Goal: Task Accomplishment & Management: Manage account settings

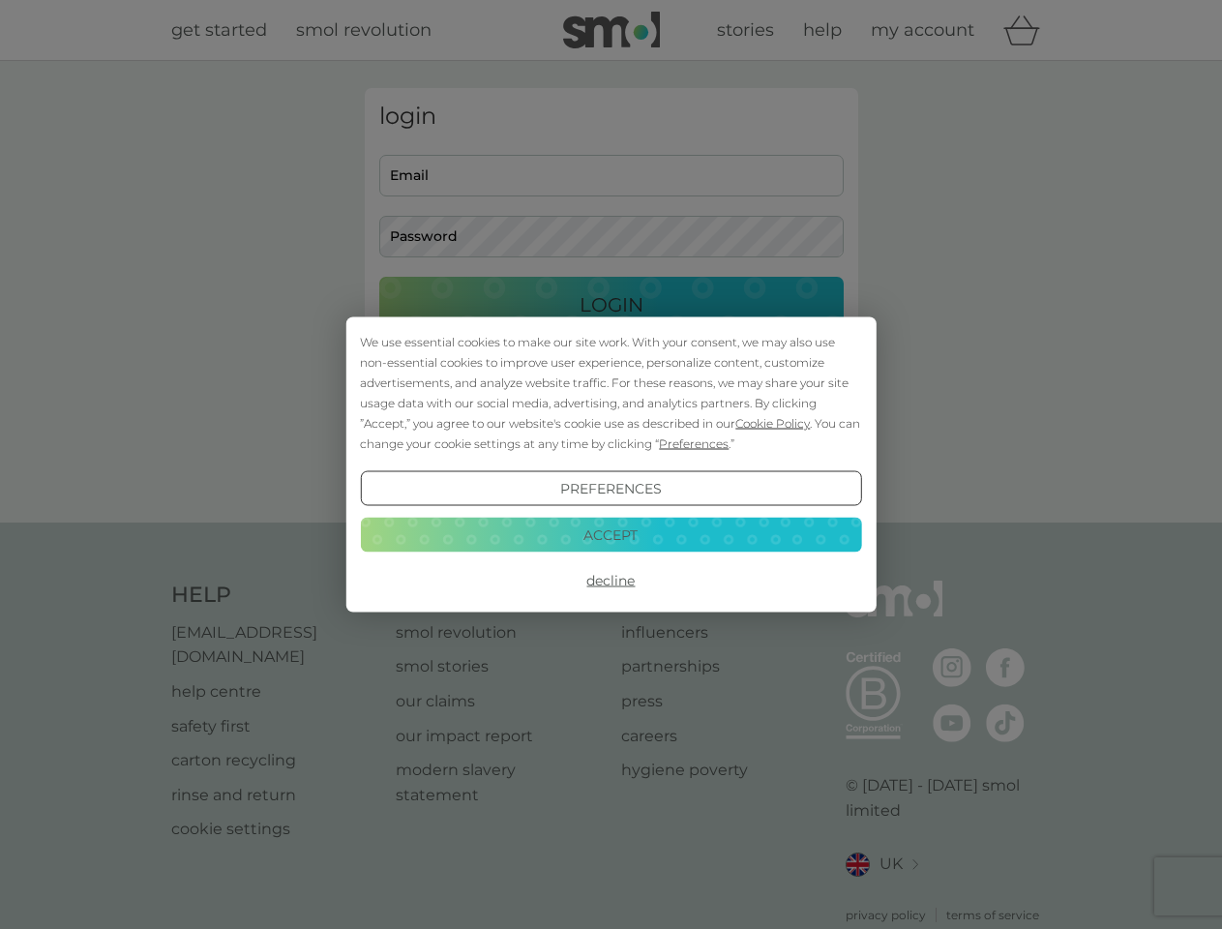
click at [773, 423] on span "Cookie Policy" at bounding box center [773, 423] width 75 height 15
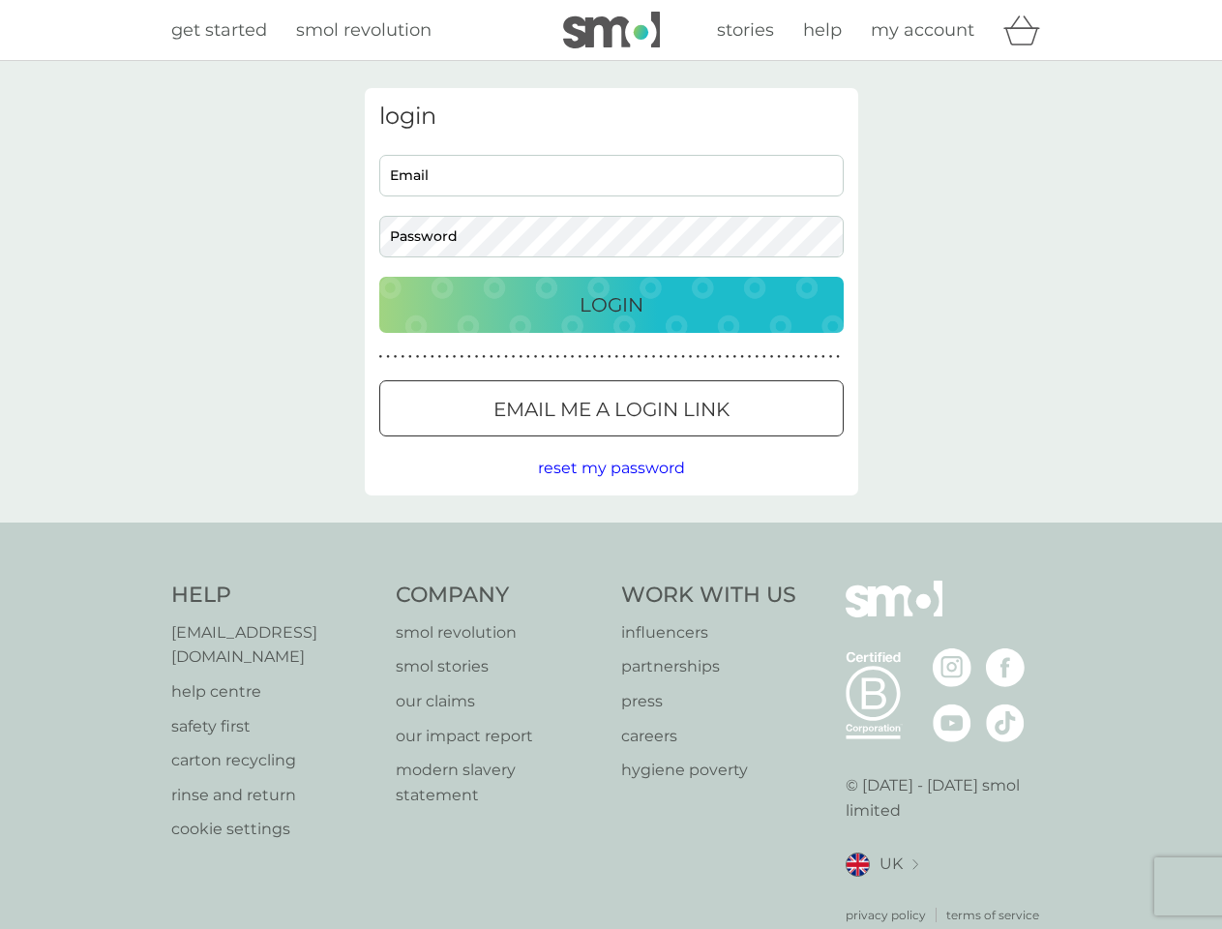
click at [692, 443] on div "login Email Password Login ● ● ● ● ● ● ● ● ● ● ● ● ● ● ● ● ● ● ● ● ● ● ● ● ● ● …" at bounding box center [612, 291] width 494 height 407
click at [611, 489] on div "login Email Password Login ● ● ● ● ● ● ● ● ● ● ● ● ● ● ● ● ● ● ● ● ● ● ● ● ● ● …" at bounding box center [612, 291] width 494 height 407
click at [611, 581] on div "Help [EMAIL_ADDRESS][DOMAIN_NAME] help centre safety first carton recycling rin…" at bounding box center [611, 753] width 881 height 344
click at [611, 534] on div "Help [EMAIL_ADDRESS][DOMAIN_NAME] help centre safety first carton recycling rin…" at bounding box center [611, 753] width 1222 height 460
